Goal: Transaction & Acquisition: Book appointment/travel/reservation

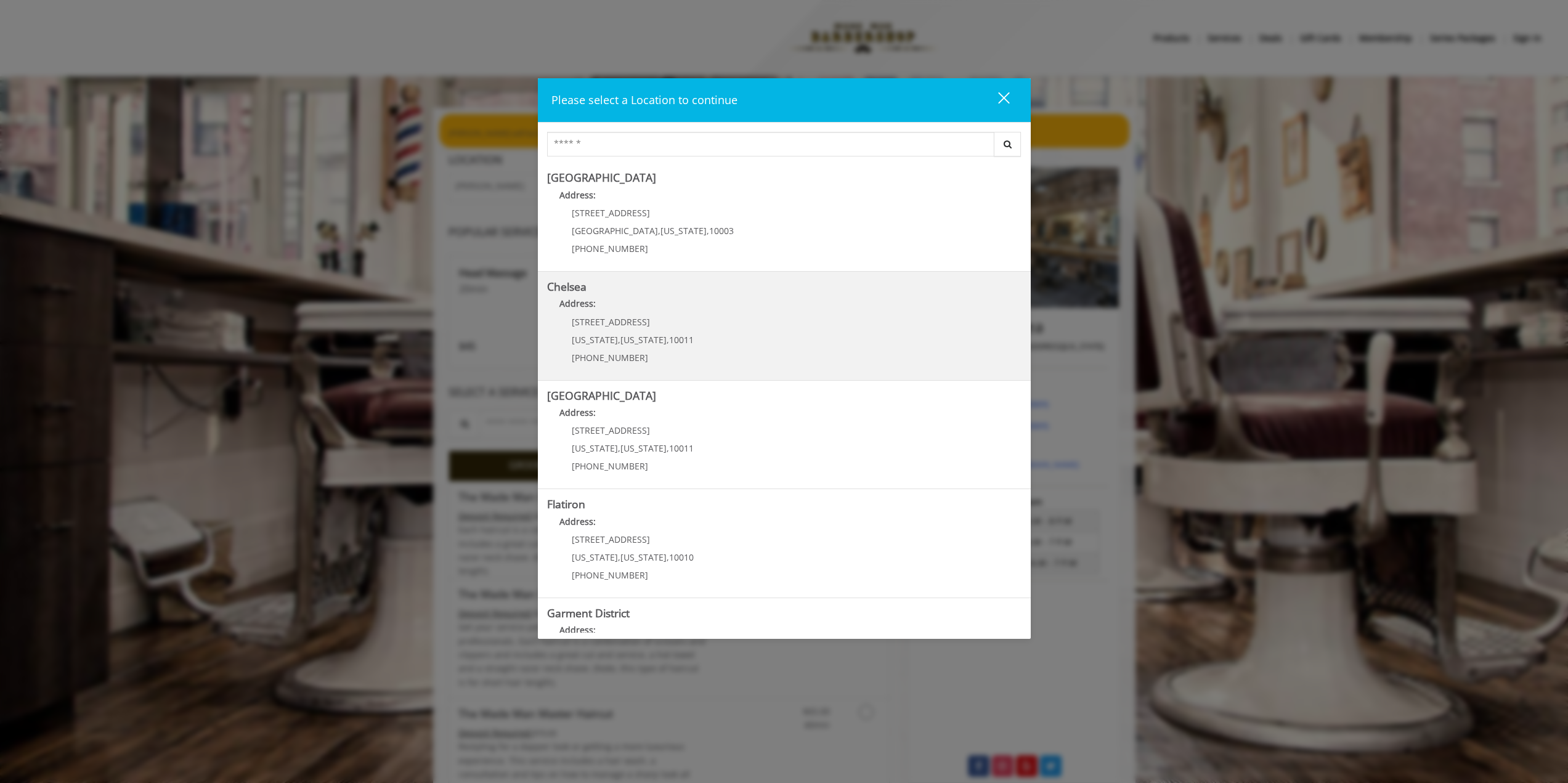
click at [715, 337] on link "Chelsea Address: 169/170 W 23rd St New York , New York , 10011 (917) 639-3902" at bounding box center [784, 326] width 474 height 90
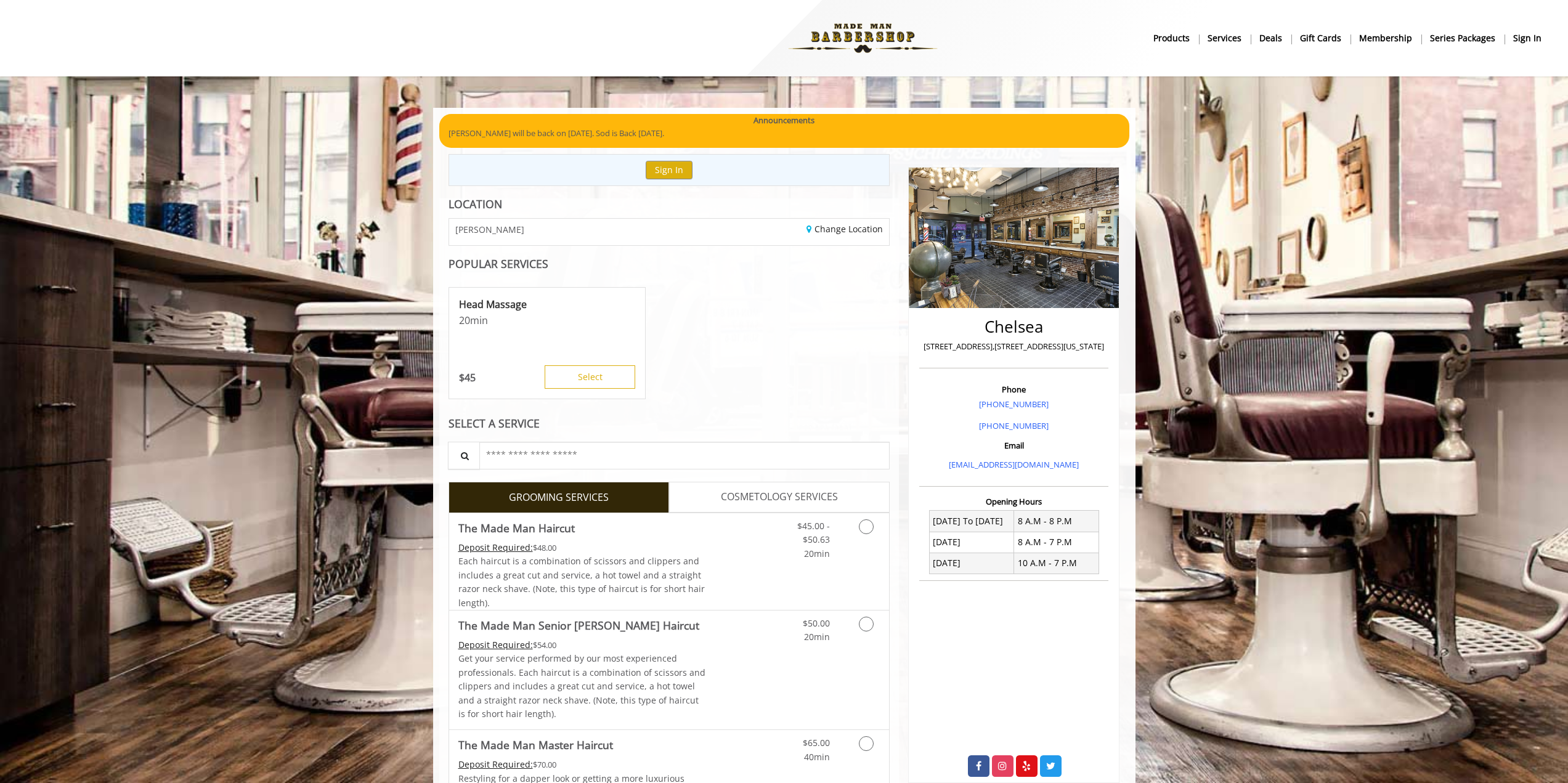
click at [859, 370] on div "Head Massage 20 min $ 45 Select" at bounding box center [670, 343] width 442 height 123
click at [867, 518] on link "Grooming services" at bounding box center [864, 537] width 32 height 47
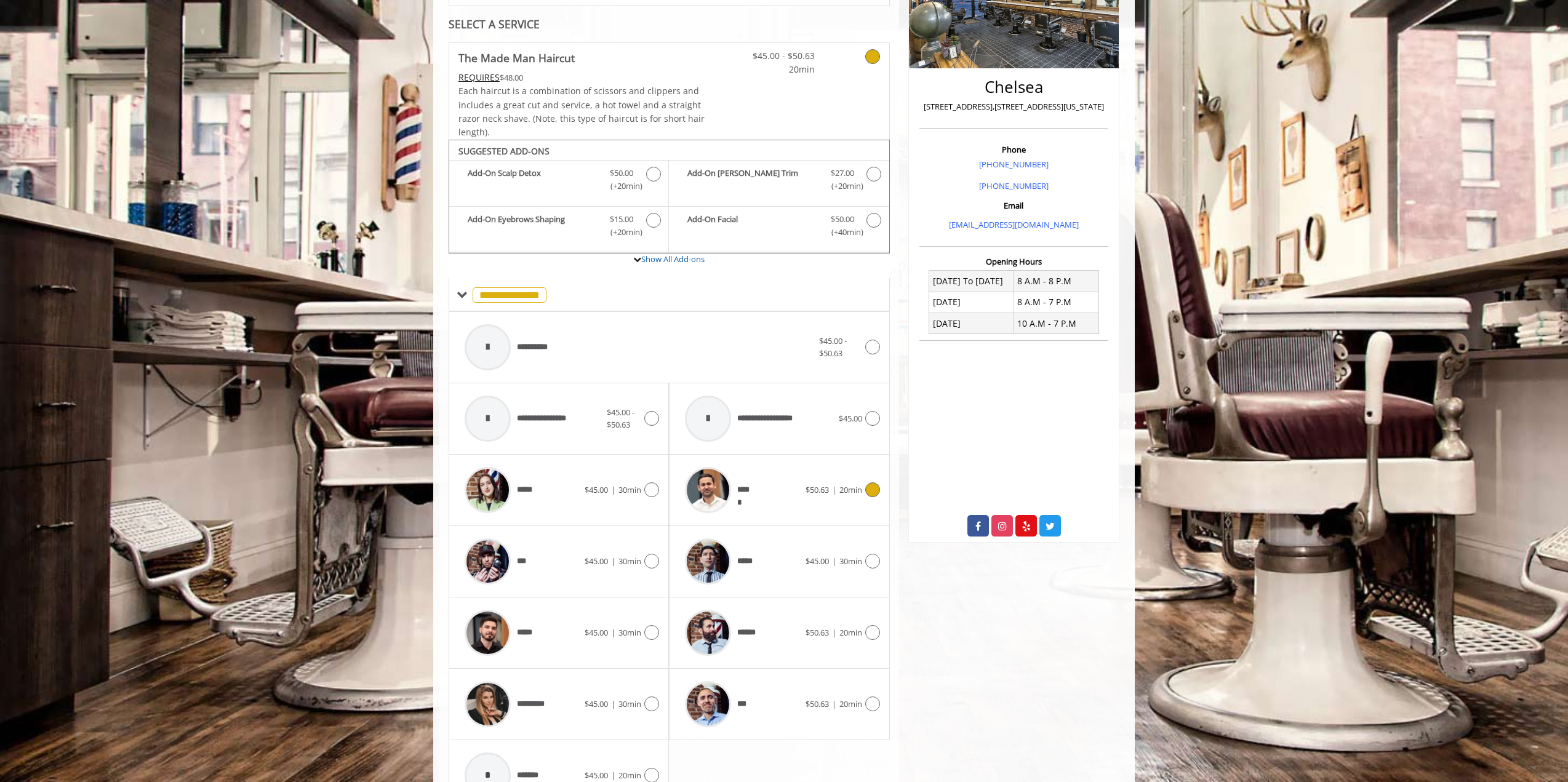
scroll to position [312, 0]
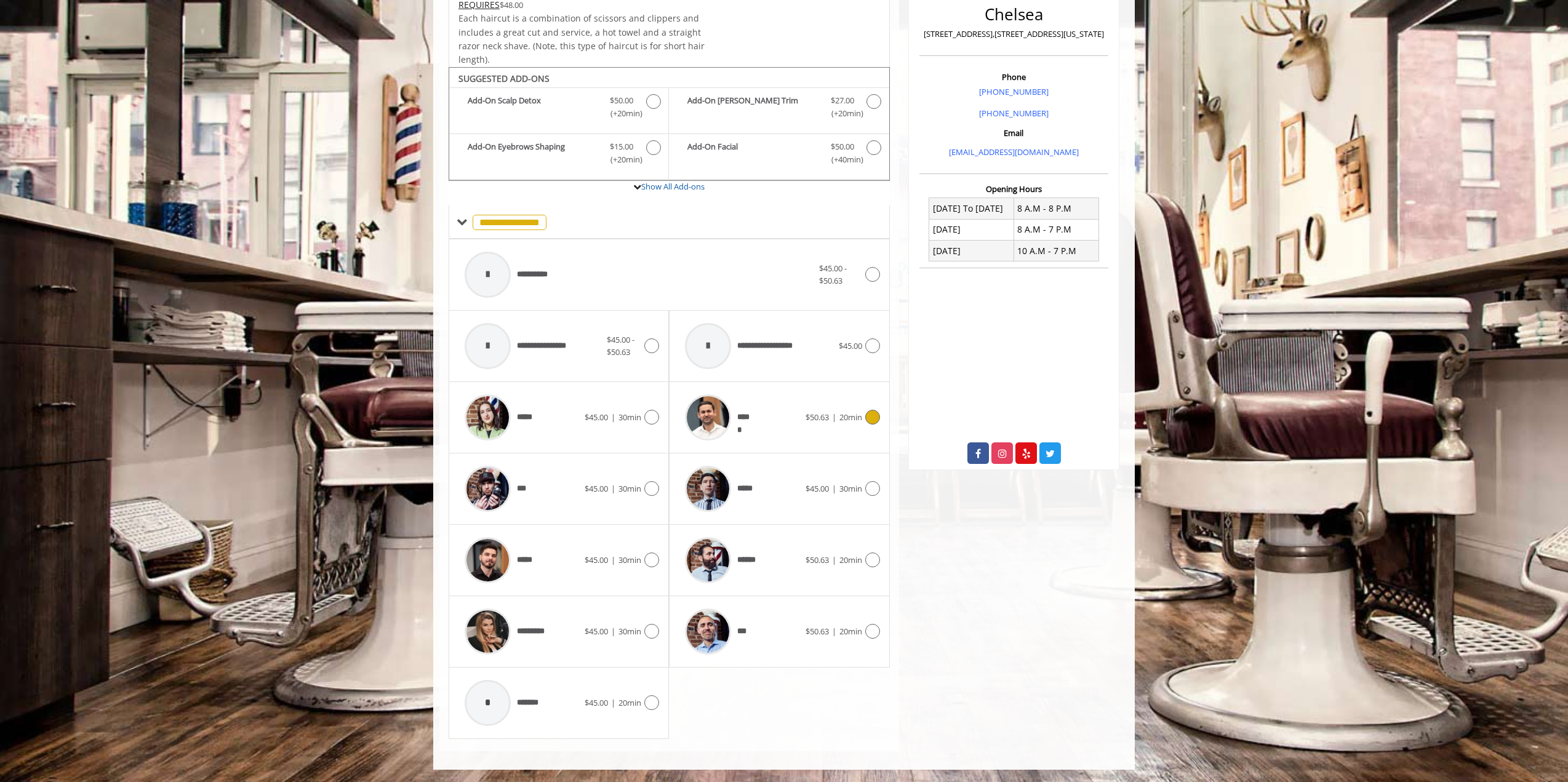
click at [876, 417] on icon at bounding box center [873, 417] width 15 height 15
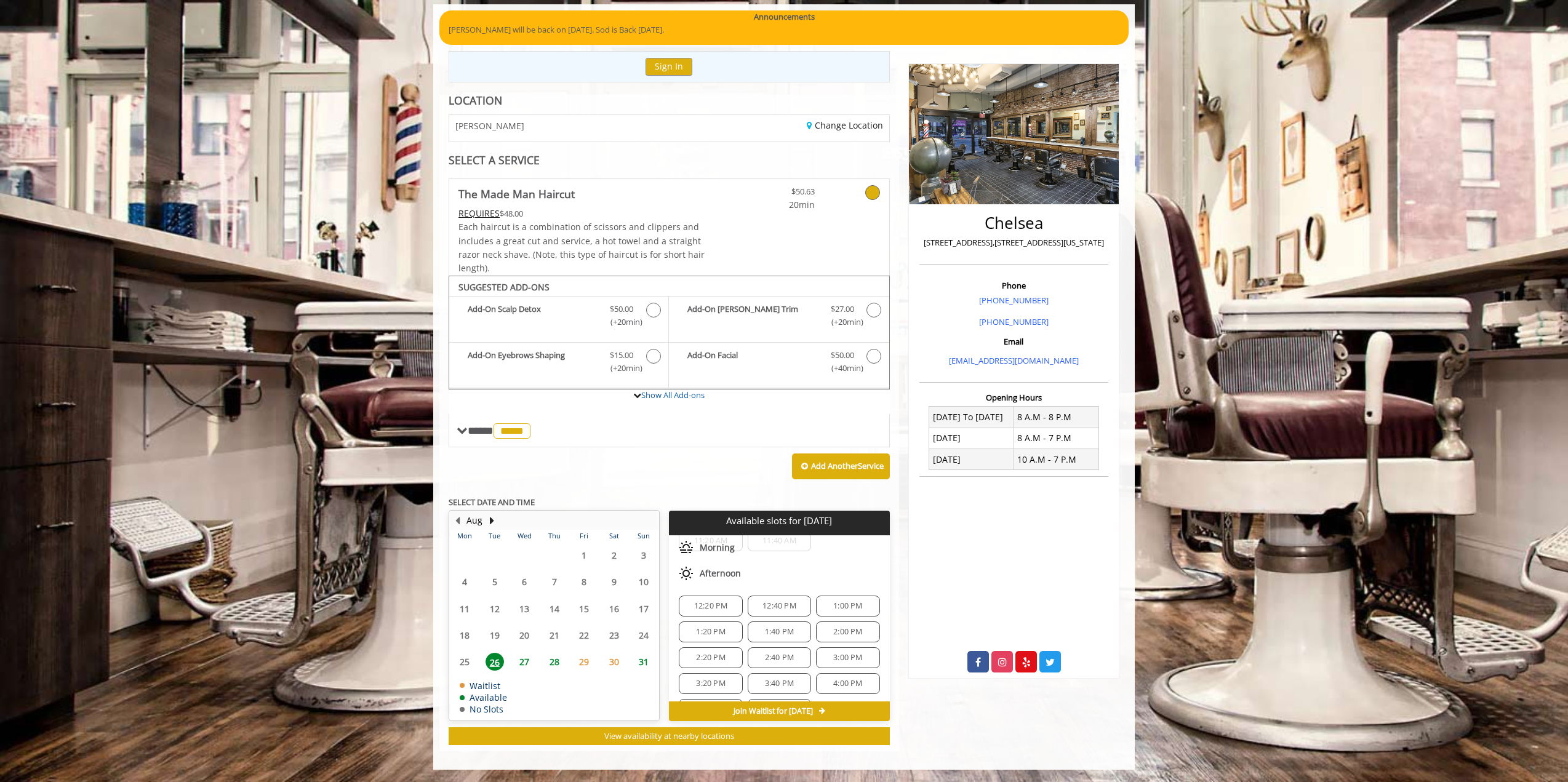
scroll to position [0, 0]
click at [737, 576] on div "11:20 AM" at bounding box center [710, 580] width 63 height 21
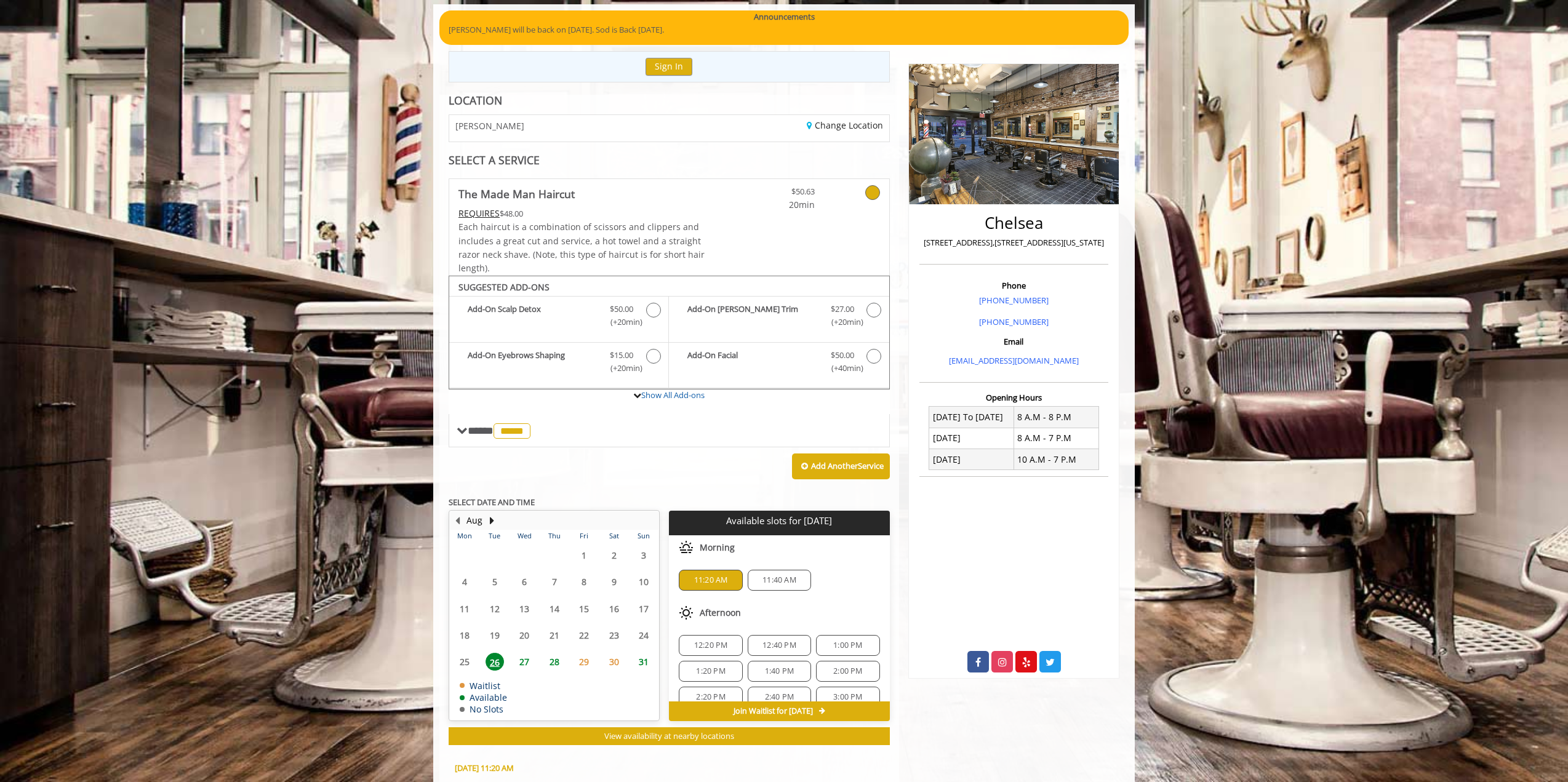
scroll to position [326, 0]
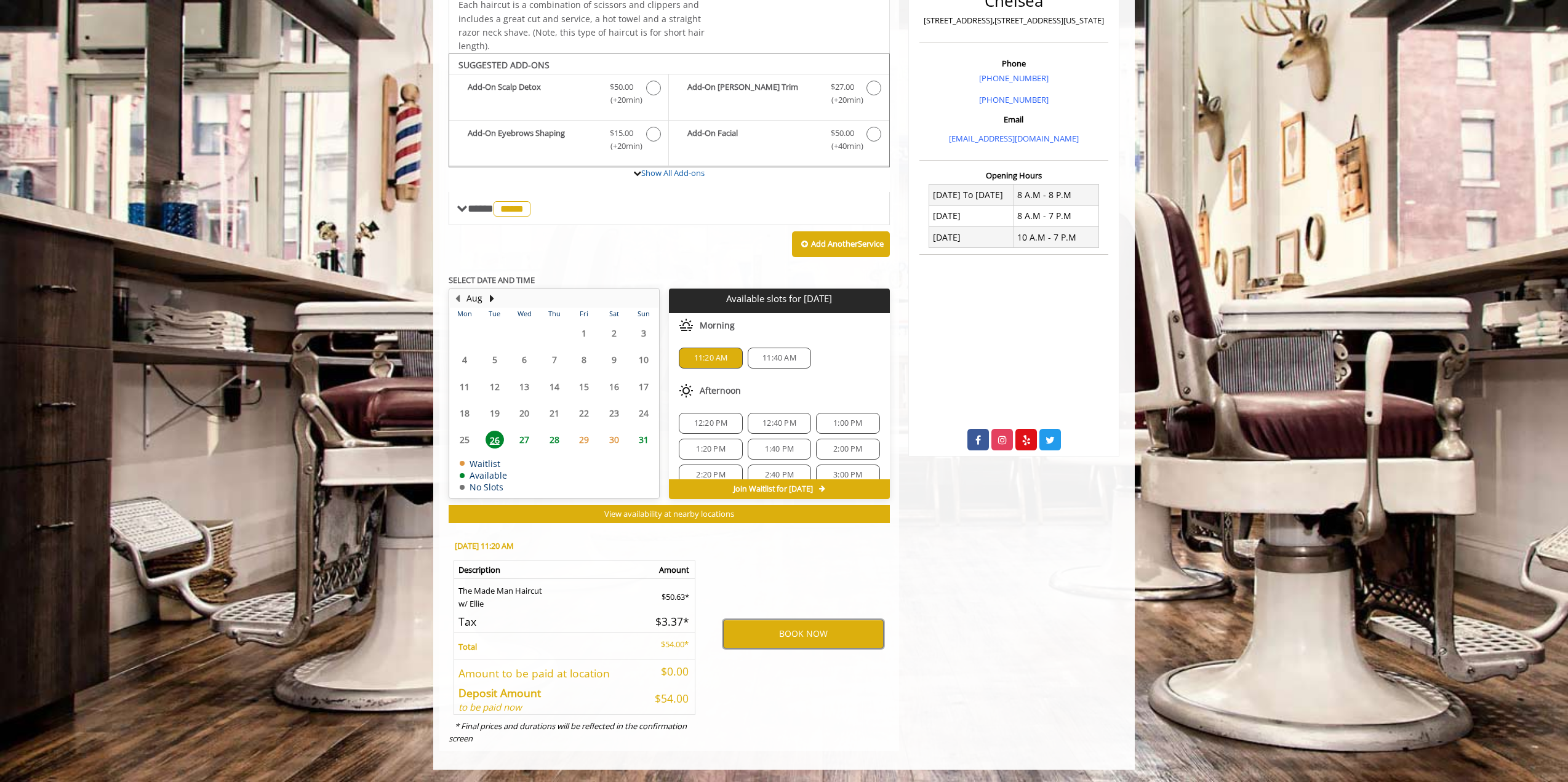
drag, startPoint x: 821, startPoint y: 640, endPoint x: 804, endPoint y: 702, distance: 64.3
click at [804, 702] on div "BOOK NOW" at bounding box center [804, 633] width 191 height 209
click at [829, 647] on button "BOOK NOW" at bounding box center [804, 633] width 161 height 29
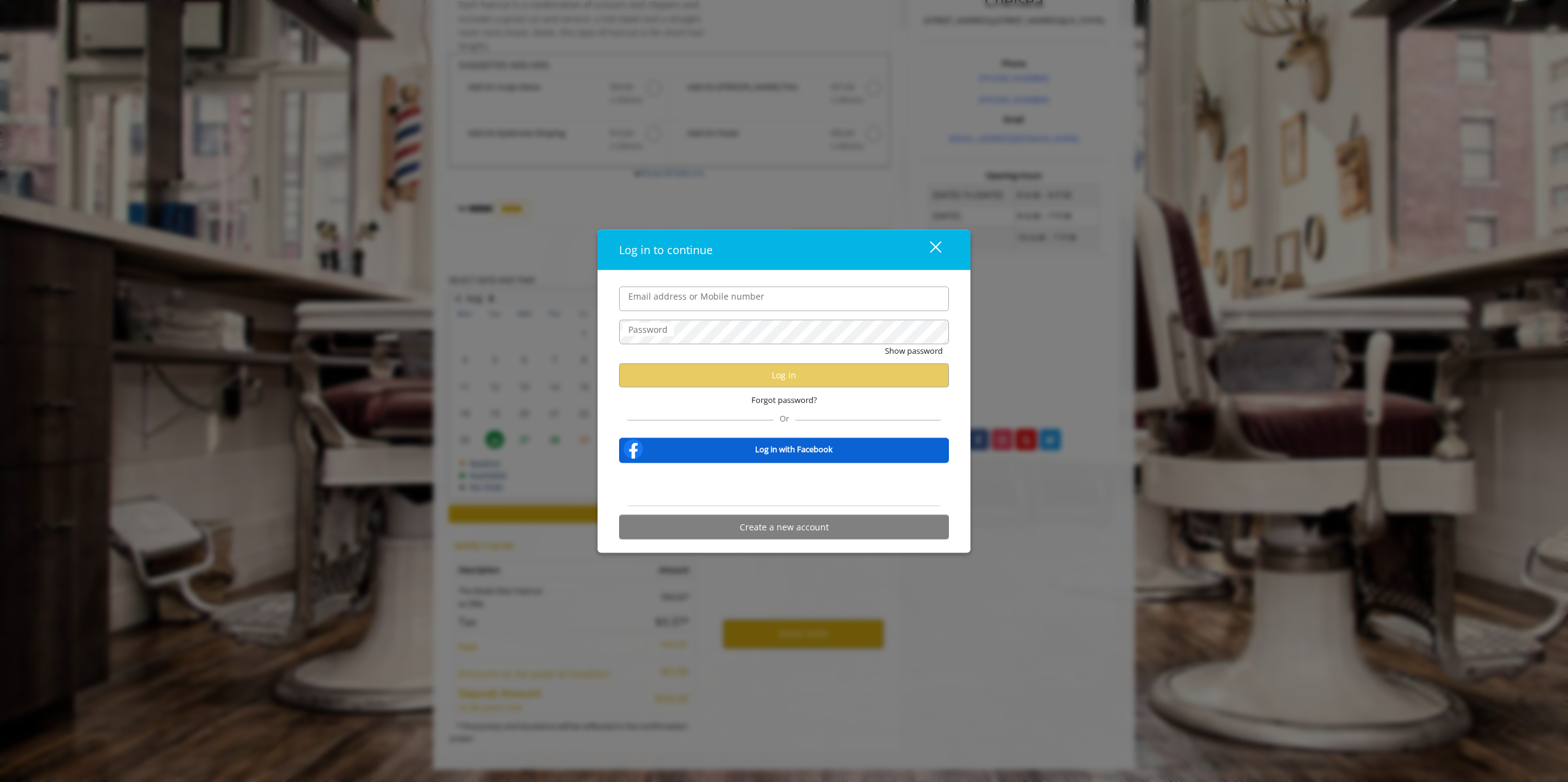
click at [742, 293] on input "Email address or Mobile number" at bounding box center [784, 298] width 330 height 25
type input "**********"
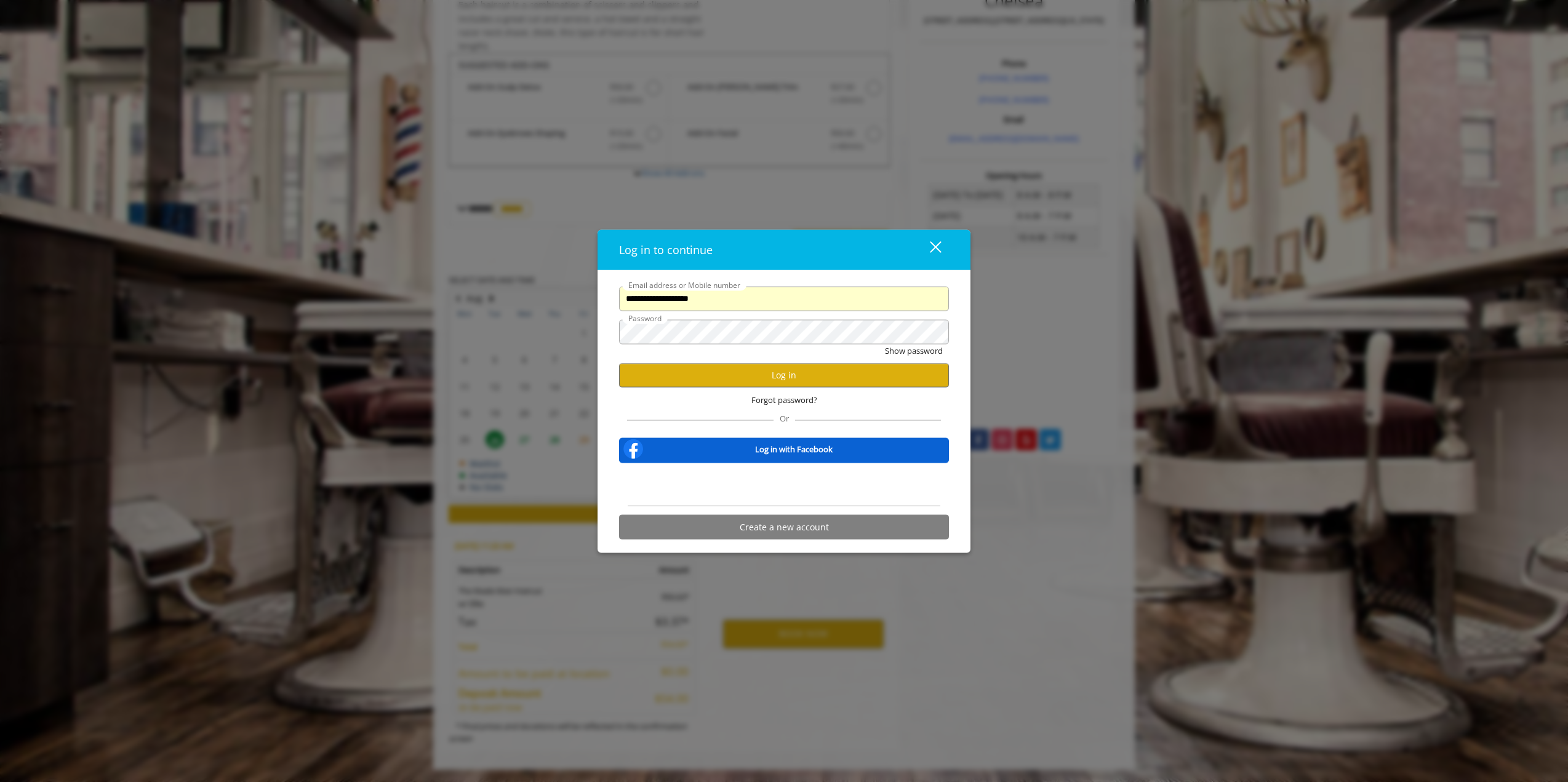
scroll to position [0, 0]
click at [744, 368] on button "Log in" at bounding box center [784, 375] width 330 height 24
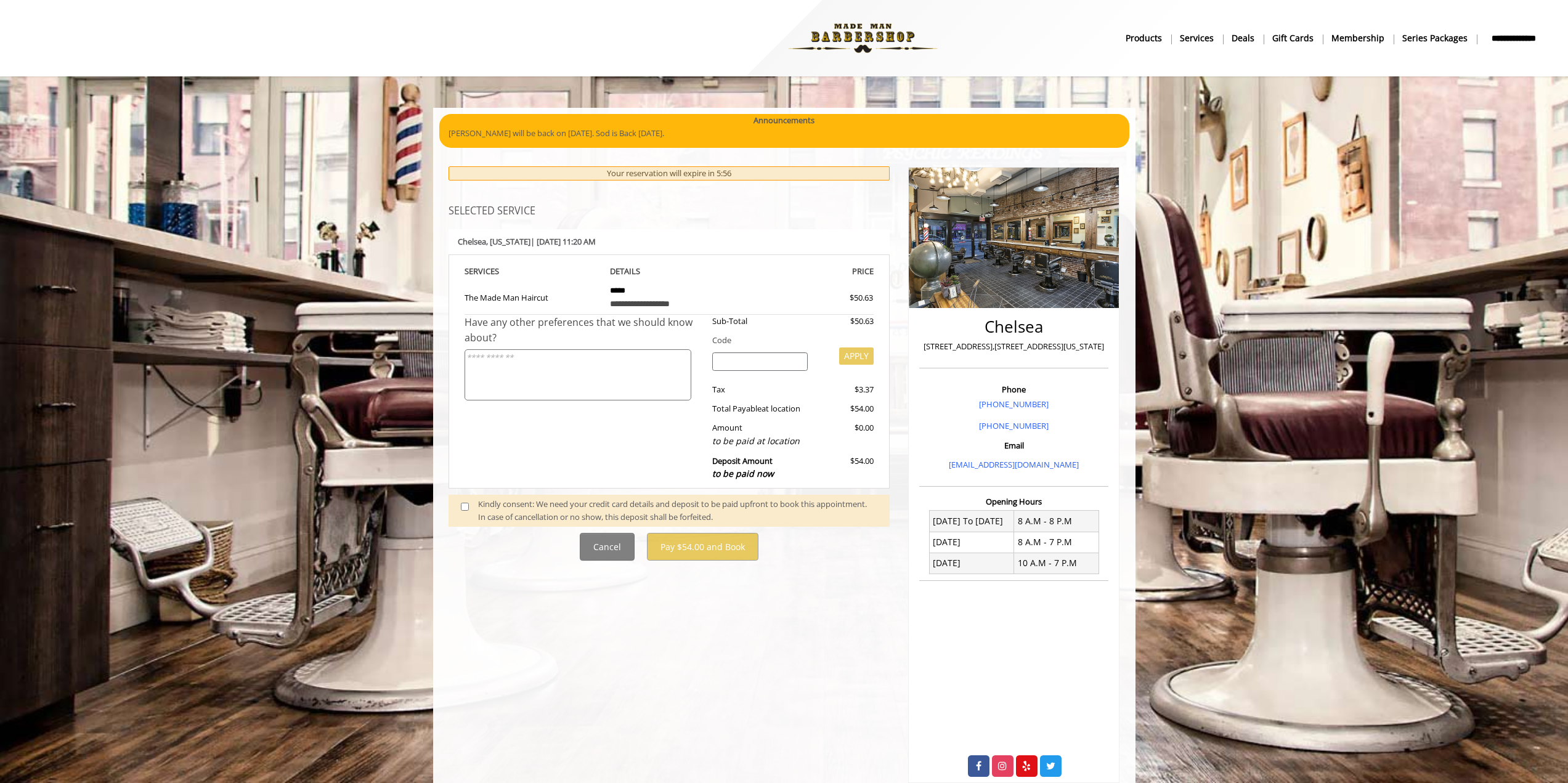
click at [456, 507] on span at bounding box center [470, 510] width 36 height 26
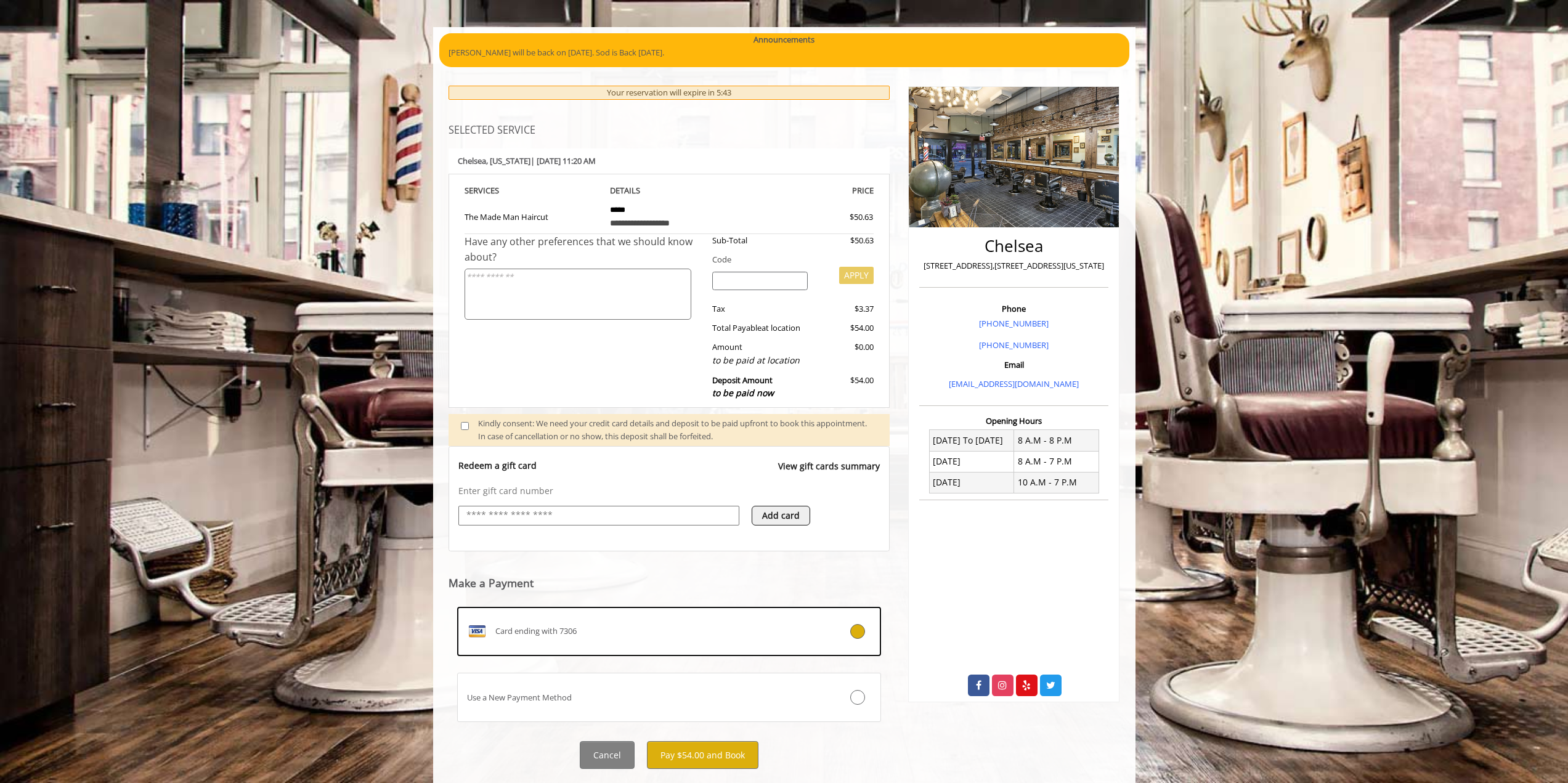
scroll to position [110, 0]
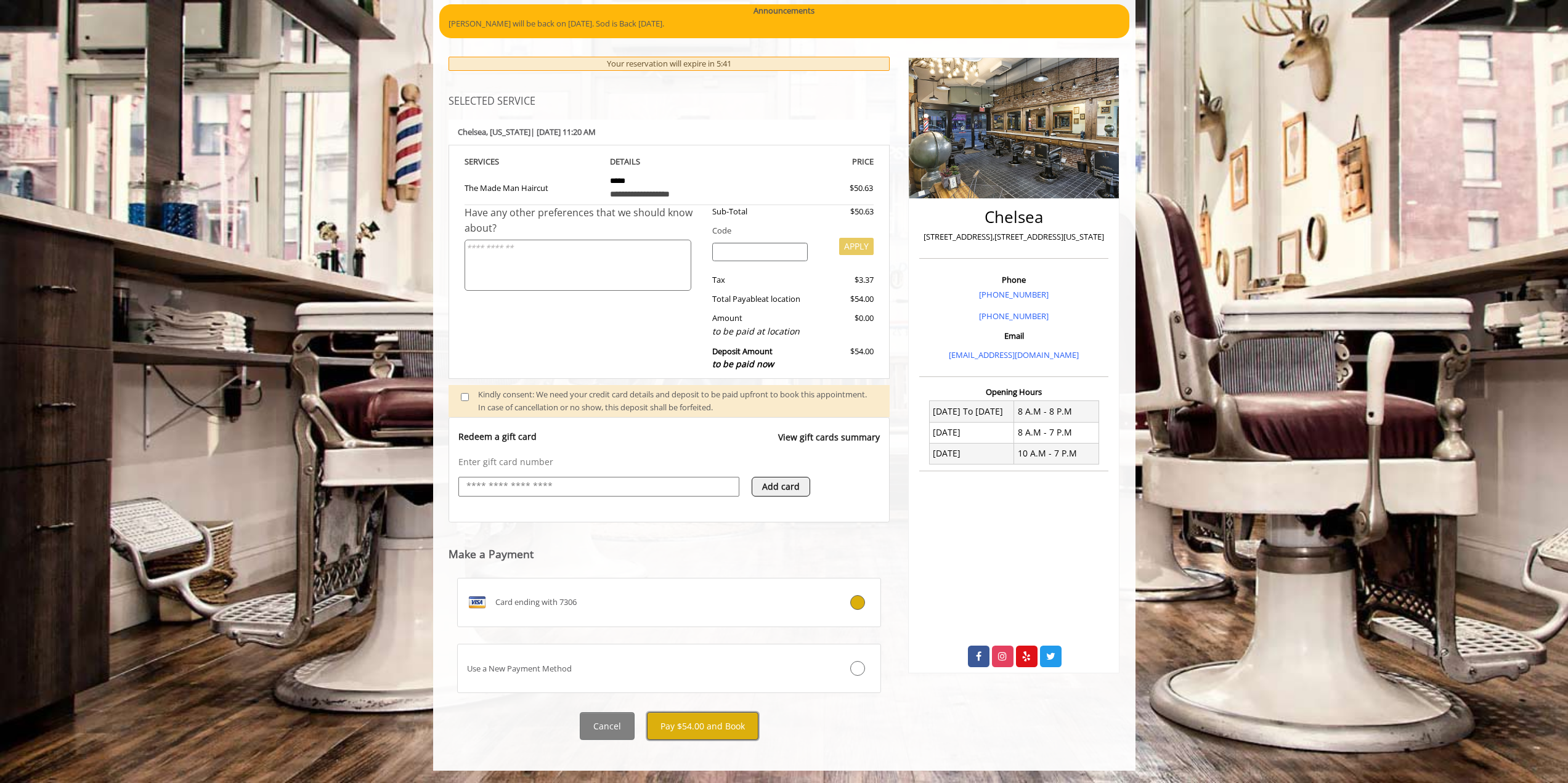
click at [706, 719] on button "Pay $54.00 and Book" at bounding box center [703, 725] width 111 height 28
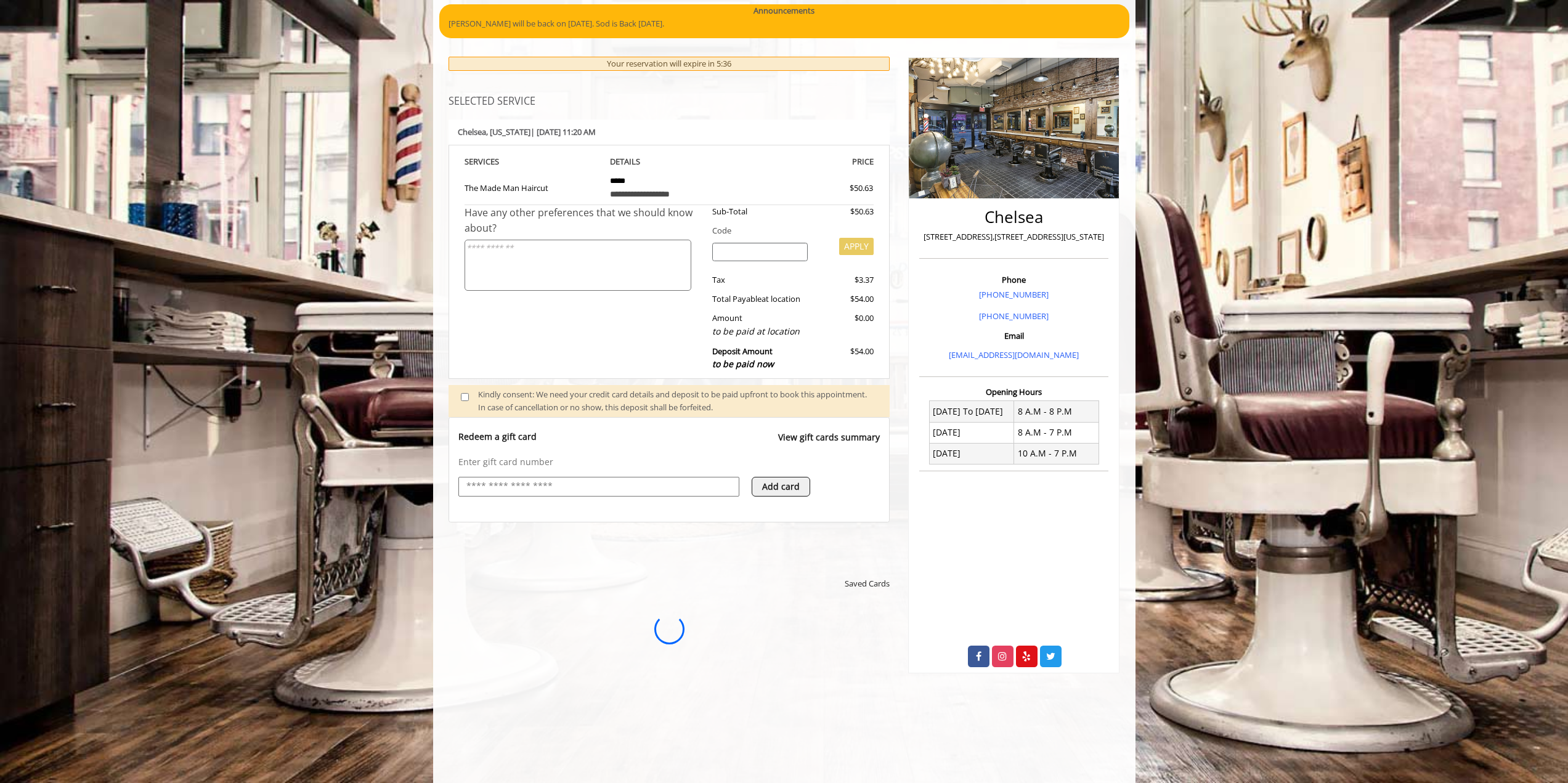
scroll to position [0, 0]
